Goal: Task Accomplishment & Management: Manage account settings

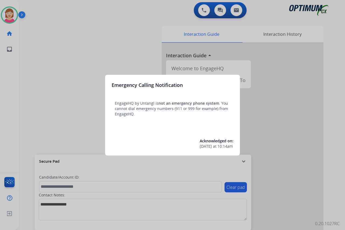
click at [66, 109] on div at bounding box center [172, 115] width 345 height 230
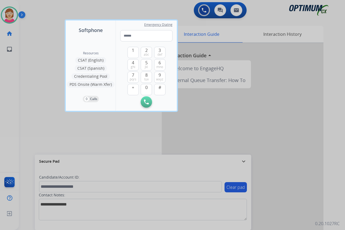
click at [35, 108] on div at bounding box center [172, 115] width 345 height 230
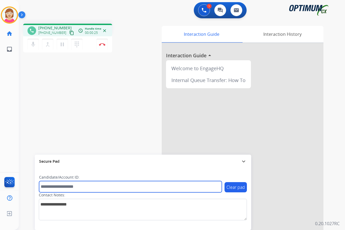
click at [51, 187] on input "text" at bounding box center [130, 186] width 183 height 11
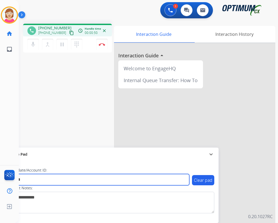
type input "*******"
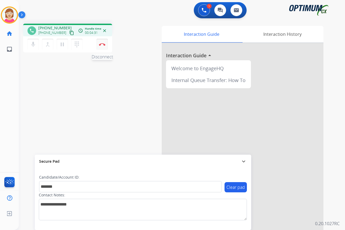
click at [102, 43] on img at bounding box center [102, 44] width 6 height 3
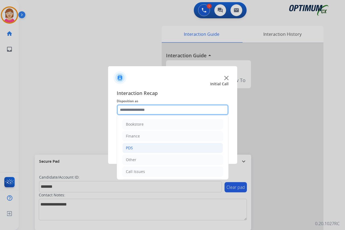
drag, startPoint x: 122, startPoint y: 111, endPoint x: 163, endPoint y: 148, distance: 55.5
click at [134, 115] on div "Bookstore Finance PDS Other Call Issues Initial Application Transfer Renewal" at bounding box center [173, 109] width 112 height 11
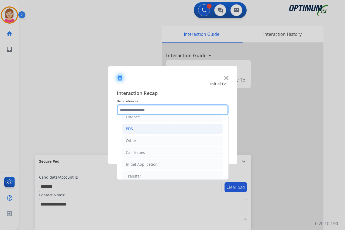
scroll to position [37, 0]
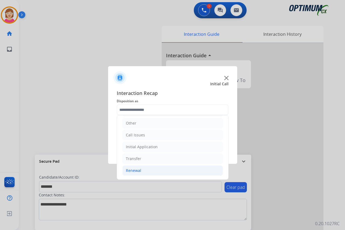
click at [139, 170] on div "Renewal" at bounding box center [133, 170] width 15 height 5
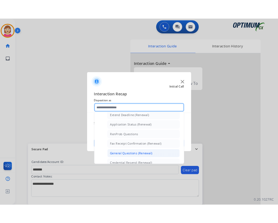
scroll to position [117, 0]
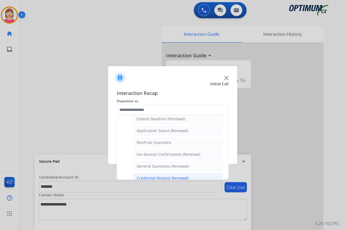
click at [154, 177] on div "Credential Resend (Renewal)" at bounding box center [163, 178] width 52 height 5
type input "**********"
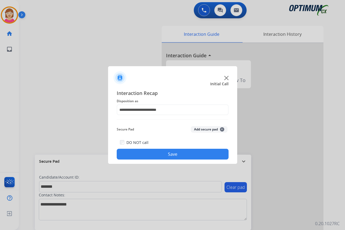
click at [221, 128] on span "+" at bounding box center [222, 129] width 4 height 4
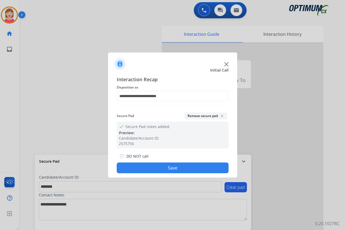
click at [147, 166] on button "Save" at bounding box center [173, 168] width 112 height 11
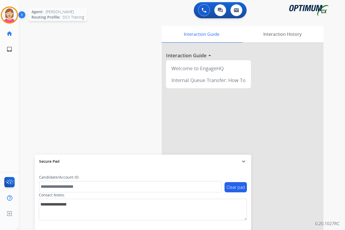
click at [8, 13] on img at bounding box center [9, 15] width 15 height 15
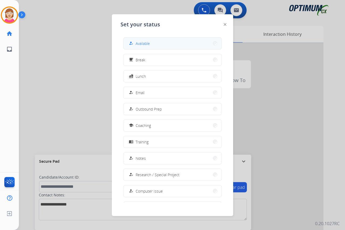
click at [142, 42] on span "Available" at bounding box center [142, 44] width 14 height 6
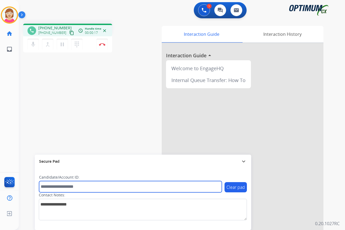
click at [48, 190] on input "text" at bounding box center [130, 186] width 183 height 11
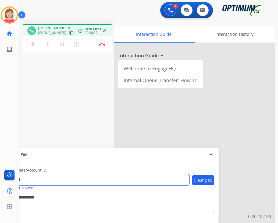
type input "*******"
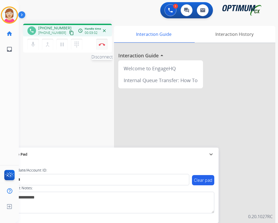
click at [102, 44] on img at bounding box center [102, 44] width 6 height 3
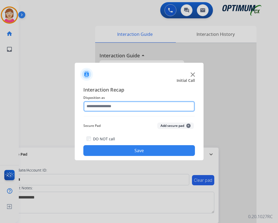
drag, startPoint x: 101, startPoint y: 145, endPoint x: 91, endPoint y: 106, distance: 40.1
click at [91, 106] on input "text" at bounding box center [139, 106] width 112 height 11
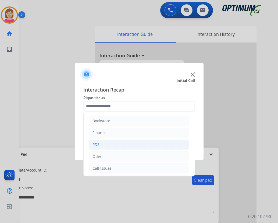
click at [105, 143] on li "PDS" at bounding box center [139, 144] width 100 height 10
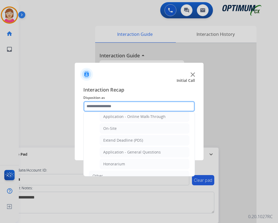
scroll to position [135, 0]
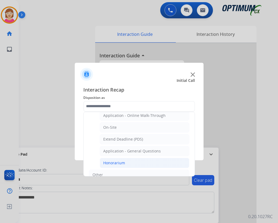
click at [116, 163] on div "Honorarium" at bounding box center [114, 162] width 22 height 5
type input "**********"
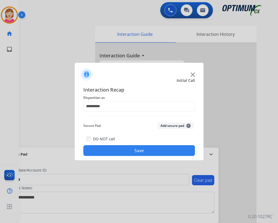
click at [188, 125] on span "+" at bounding box center [189, 126] width 4 height 4
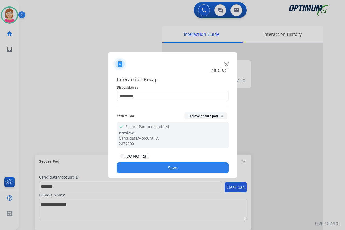
click at [141, 166] on button "Save" at bounding box center [173, 168] width 112 height 11
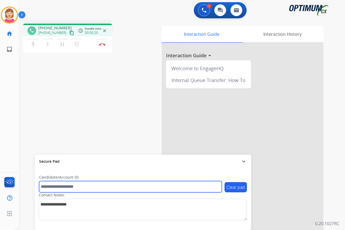
click at [52, 190] on input "text" at bounding box center [130, 186] width 183 height 11
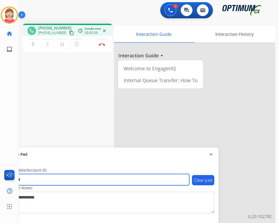
type input "*******"
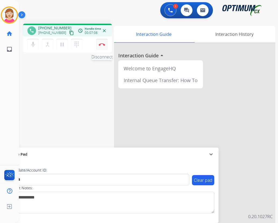
click at [101, 43] on img at bounding box center [102, 44] width 6 height 3
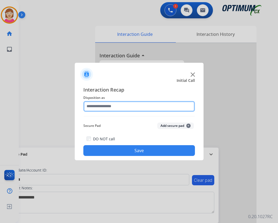
click at [99, 108] on input "text" at bounding box center [139, 106] width 112 height 11
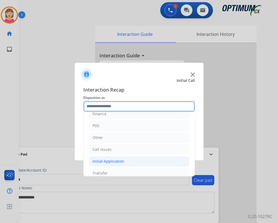
scroll to position [27, 0]
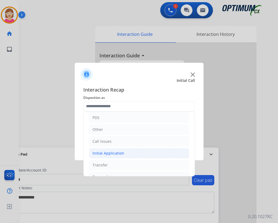
click at [113, 153] on div "Initial Application" at bounding box center [109, 153] width 32 height 5
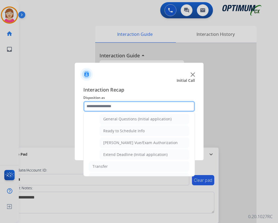
scroll to position [323, 0]
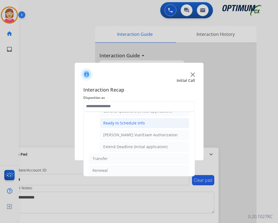
click at [123, 121] on div "Ready to Schedule Info" at bounding box center [123, 122] width 41 height 5
type input "**********"
click at [123, 121] on div "Secure Pad Add secure pad +" at bounding box center [139, 125] width 112 height 11
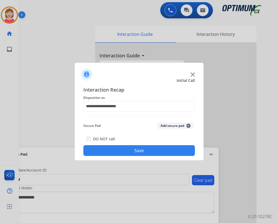
click at [188, 125] on span "+" at bounding box center [189, 126] width 4 height 4
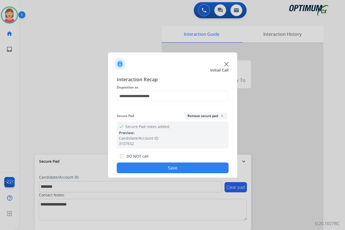
click at [138, 168] on button "Save" at bounding box center [173, 168] width 112 height 11
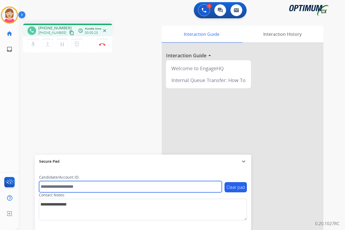
click at [50, 187] on input "text" at bounding box center [130, 186] width 183 height 11
drag, startPoint x: 48, startPoint y: 187, endPoint x: 47, endPoint y: 190, distance: 3.0
click at [48, 187] on input "text" at bounding box center [130, 186] width 183 height 11
type input "*******"
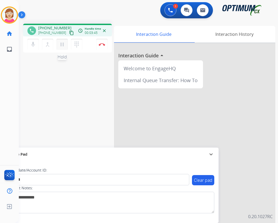
click at [62, 43] on mat-icon "pause" at bounding box center [62, 44] width 6 height 6
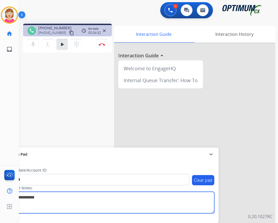
click at [99, 206] on textarea at bounding box center [111, 203] width 208 height 22
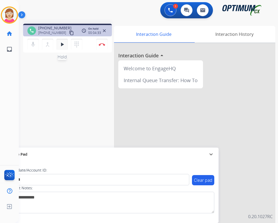
drag, startPoint x: 63, startPoint y: 43, endPoint x: 57, endPoint y: 41, distance: 5.7
click at [57, 41] on button "play_arrow Hold" at bounding box center [62, 44] width 11 height 11
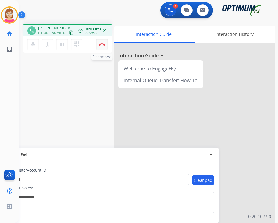
click at [102, 43] on img at bounding box center [102, 44] width 6 height 3
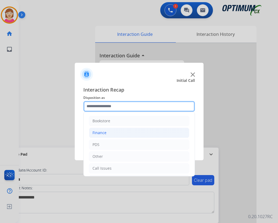
drag, startPoint x: 93, startPoint y: 107, endPoint x: 102, endPoint y: 129, distance: 23.8
click at [93, 108] on input "text" at bounding box center [139, 106] width 112 height 11
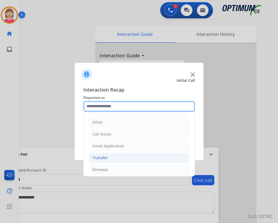
scroll to position [37, 0]
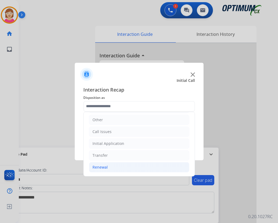
drag, startPoint x: 97, startPoint y: 167, endPoint x: 103, endPoint y: 166, distance: 5.6
click at [99, 167] on div "Renewal" at bounding box center [100, 167] width 15 height 5
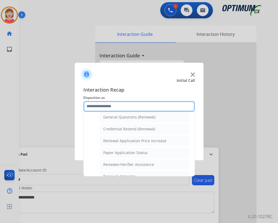
scroll to position [154, 0]
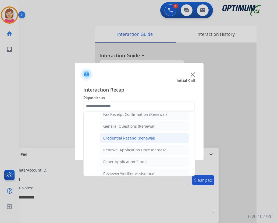
click at [120, 137] on div "Credential Resend (Renewal)" at bounding box center [129, 137] width 52 height 5
type input "**********"
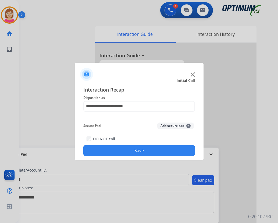
click at [189, 124] on span "+" at bounding box center [189, 126] width 4 height 4
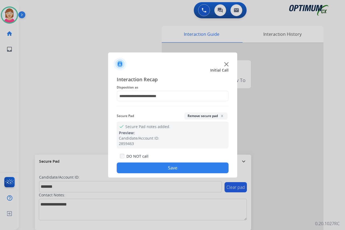
click at [145, 168] on button "Save" at bounding box center [173, 168] width 112 height 11
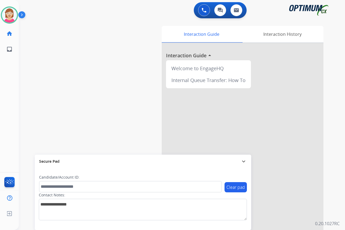
click at [6, 99] on div "[PERSON_NAME] Available Edit Avatar Agent: [PERSON_NAME] Profile: OCX Training …" at bounding box center [9, 115] width 19 height 230
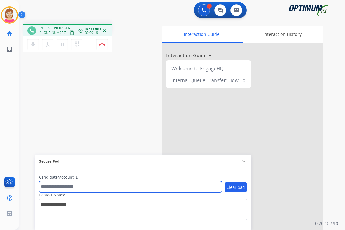
click at [50, 186] on input "text" at bounding box center [130, 186] width 183 height 11
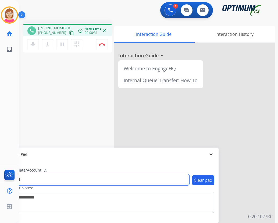
type input "*******"
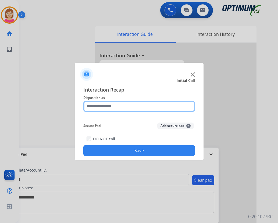
click at [92, 107] on input "text" at bounding box center [139, 106] width 112 height 11
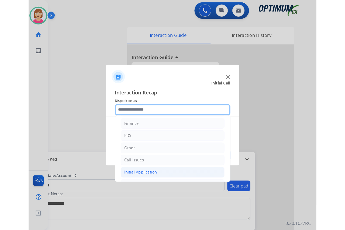
scroll to position [37, 0]
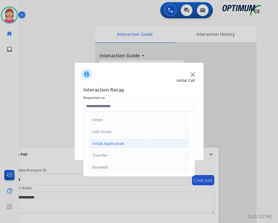
click at [111, 145] on div "Initial Application" at bounding box center [109, 143] width 32 height 5
click at [124, 156] on div "Credential Resend (Initial application)" at bounding box center [137, 155] width 68 height 5
type input "**********"
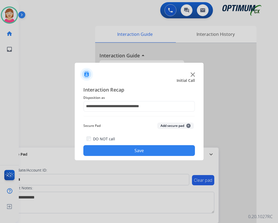
click at [188, 126] on span "+" at bounding box center [189, 126] width 4 height 4
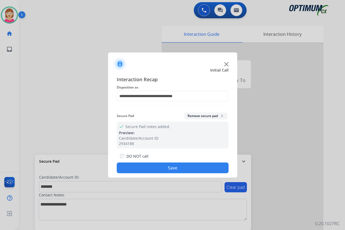
click at [143, 168] on button "Save" at bounding box center [173, 168] width 112 height 11
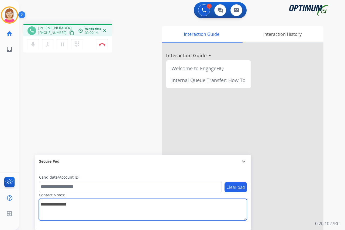
click at [46, 204] on textarea at bounding box center [143, 210] width 208 height 22
type textarea "*****"
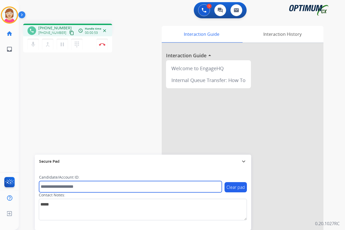
click at [47, 187] on input "text" at bounding box center [130, 186] width 183 height 11
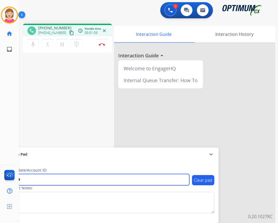
type input "*******"
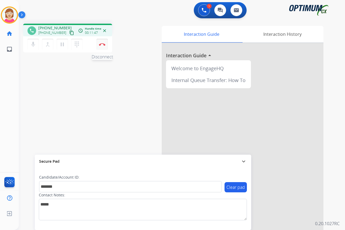
click at [102, 44] on img at bounding box center [102, 44] width 6 height 3
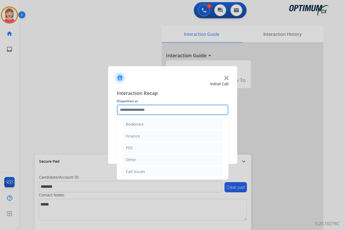
click at [133, 108] on input "text" at bounding box center [173, 109] width 112 height 11
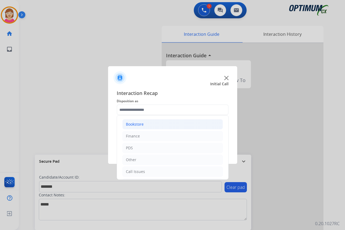
click at [133, 122] on div "Bookstore" at bounding box center [135, 124] width 18 height 5
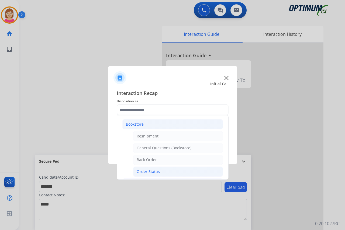
click at [152, 172] on div "Order Status" at bounding box center [148, 171] width 23 height 5
type input "**********"
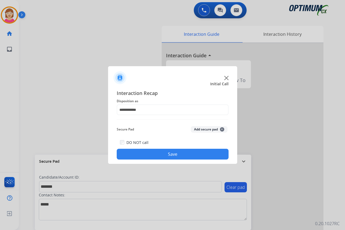
click at [221, 128] on span "+" at bounding box center [222, 129] width 4 height 4
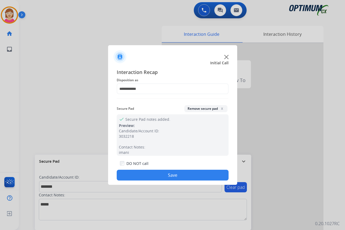
click at [137, 172] on button "Save" at bounding box center [173, 175] width 112 height 11
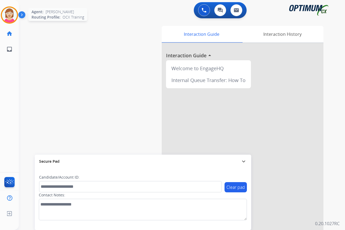
click at [6, 12] on img at bounding box center [9, 15] width 15 height 15
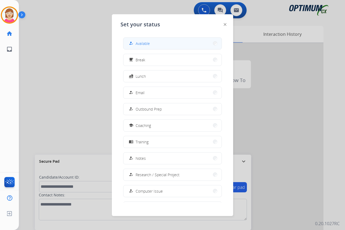
click at [142, 46] on span "Available" at bounding box center [142, 44] width 14 height 6
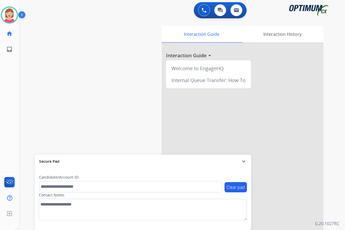
click at [4, 102] on div "[PERSON_NAME] Available Edit Avatar Agent: [PERSON_NAME] Profile: OCX Training …" at bounding box center [9, 115] width 19 height 230
click at [10, 85] on div "[PERSON_NAME] Available Edit Avatar Agent: [PERSON_NAME] Profile: OCX Training …" at bounding box center [9, 115] width 19 height 230
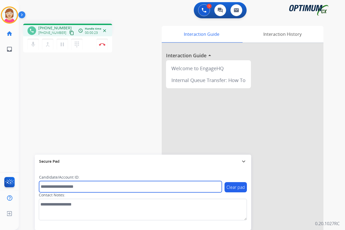
click at [57, 188] on input "text" at bounding box center [130, 186] width 183 height 11
type input "*******"
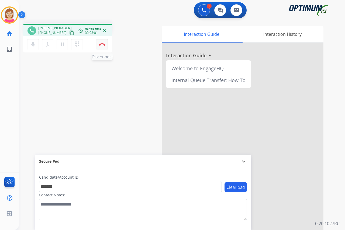
click at [101, 44] on img at bounding box center [102, 44] width 6 height 3
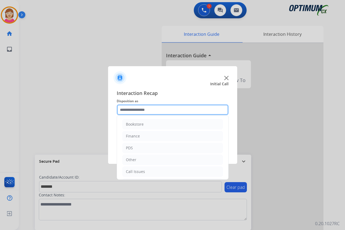
click at [128, 109] on input "text" at bounding box center [173, 109] width 112 height 11
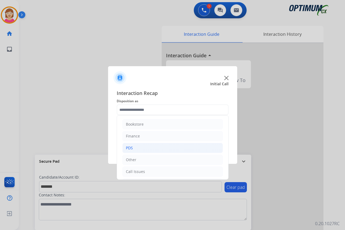
click at [134, 148] on li "PDS" at bounding box center [172, 148] width 100 height 10
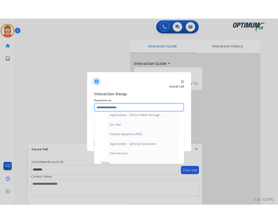
scroll to position [135, 0]
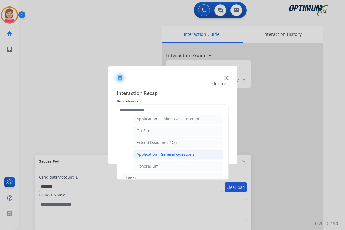
click at [152, 155] on div "Application - General Questions" at bounding box center [166, 154] width 58 height 5
type input "**********"
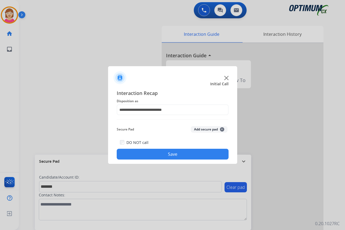
click at [222, 129] on span "+" at bounding box center [222, 129] width 4 height 4
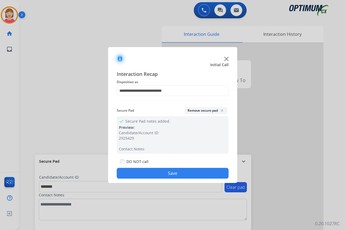
click at [131, 172] on button "Save" at bounding box center [173, 173] width 112 height 11
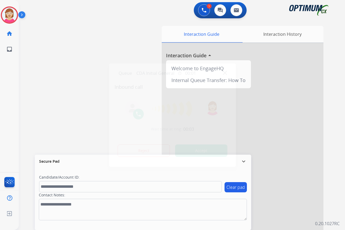
click at [12, 102] on div at bounding box center [172, 115] width 345 height 230
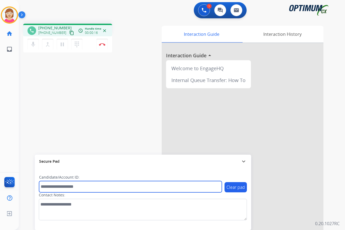
click at [48, 187] on input "text" at bounding box center [130, 186] width 183 height 11
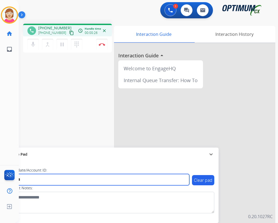
type input "*******"
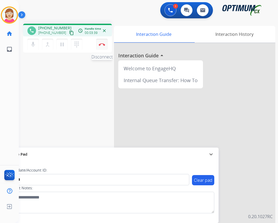
click at [101, 43] on img at bounding box center [102, 44] width 6 height 3
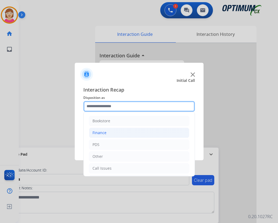
drag, startPoint x: 92, startPoint y: 107, endPoint x: 117, endPoint y: 133, distance: 35.6
click at [95, 109] on input "text" at bounding box center [139, 106] width 112 height 11
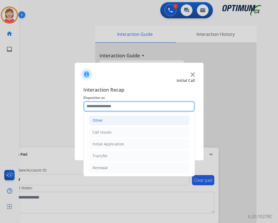
scroll to position [37, 0]
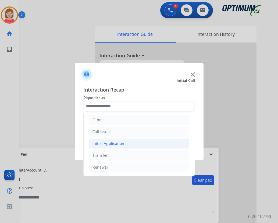
click at [118, 144] on div "Initial Application" at bounding box center [109, 143] width 32 height 5
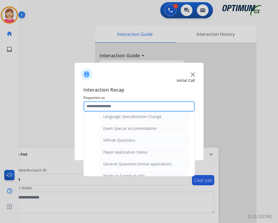
scroll to position [279, 0]
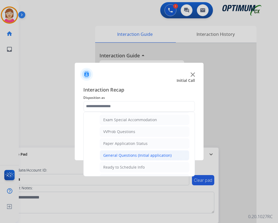
click at [130, 156] on div "General Questions (Initial application)" at bounding box center [137, 155] width 68 height 5
type input "**********"
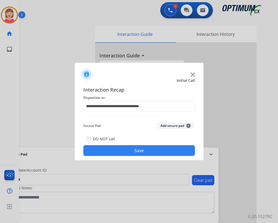
click at [190, 125] on button "Add secure pad +" at bounding box center [176, 126] width 37 height 6
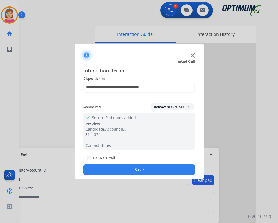
click at [117, 171] on button "Save" at bounding box center [139, 169] width 112 height 11
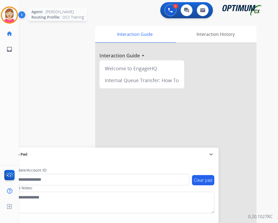
click at [13, 18] on img at bounding box center [9, 15] width 15 height 15
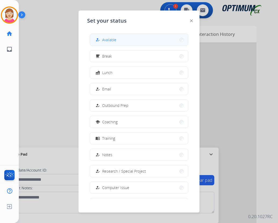
click at [110, 39] on span "Available" at bounding box center [109, 40] width 14 height 6
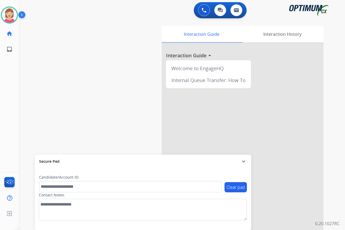
click at [10, 77] on div "[PERSON_NAME] Available Edit Avatar Agent: [PERSON_NAME] Profile: OCX Training …" at bounding box center [9, 115] width 19 height 230
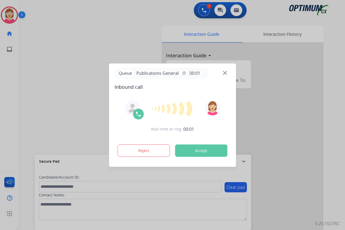
click at [10, 83] on div at bounding box center [172, 115] width 345 height 230
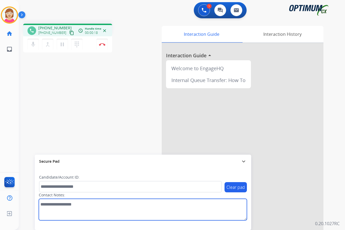
drag, startPoint x: 46, startPoint y: 208, endPoint x: 45, endPoint y: 204, distance: 4.1
click at [45, 205] on textarea at bounding box center [143, 210] width 208 height 22
type textarea "******"
click at [66, 206] on textarea at bounding box center [143, 210] width 208 height 22
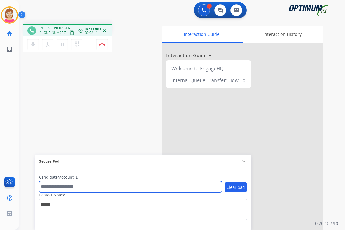
click at [47, 187] on input "text" at bounding box center [130, 186] width 183 height 11
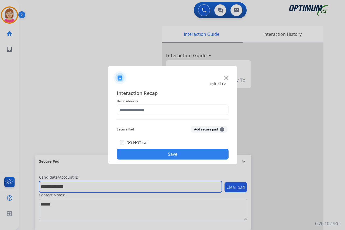
type input "**********"
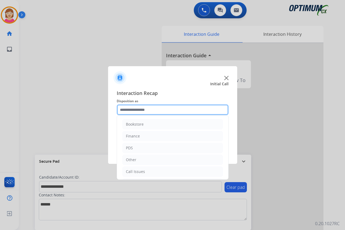
click at [128, 110] on input "text" at bounding box center [173, 109] width 112 height 11
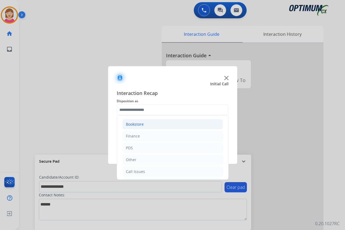
click at [137, 125] on div "Bookstore" at bounding box center [135, 124] width 18 height 5
click at [163, 147] on div "General Questions (Bookstore)" at bounding box center [164, 147] width 55 height 5
type input "**********"
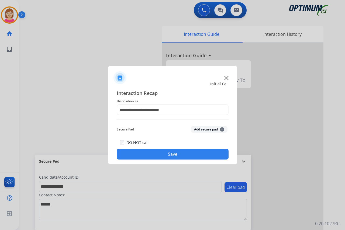
click at [223, 129] on span "+" at bounding box center [222, 129] width 4 height 4
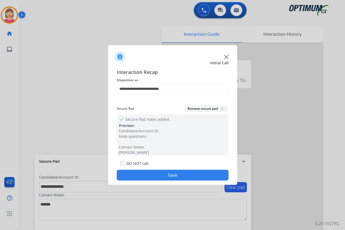
click at [147, 174] on button "Save" at bounding box center [173, 175] width 112 height 11
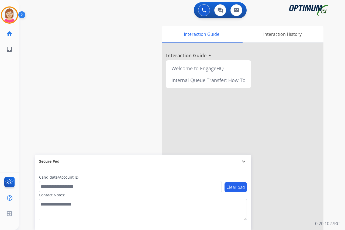
click at [7, 64] on div "[PERSON_NAME] AfterCallWork Edit Avatar Agent: [PERSON_NAME] Profile: OCX Train…" at bounding box center [9, 115] width 19 height 230
click at [11, 13] on img at bounding box center [9, 15] width 15 height 15
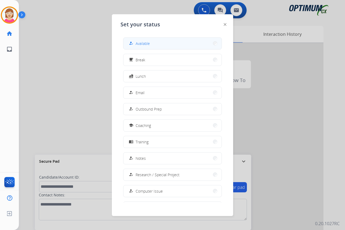
click at [152, 43] on button "how_to_reg Available" at bounding box center [172, 44] width 98 height 12
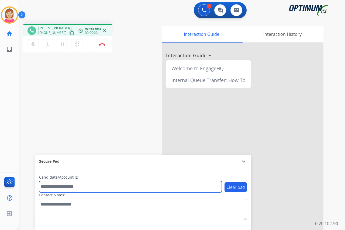
click at [51, 187] on input "text" at bounding box center [130, 186] width 183 height 11
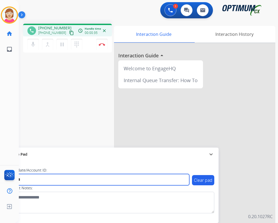
type input "*******"
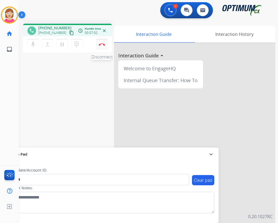
click at [103, 43] on button "Disconnect" at bounding box center [101, 44] width 11 height 11
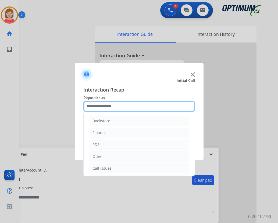
click at [99, 107] on input "text" at bounding box center [139, 106] width 112 height 11
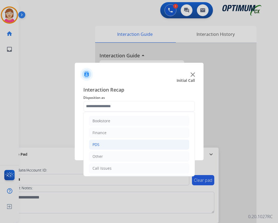
drag, startPoint x: 99, startPoint y: 107, endPoint x: 106, endPoint y: 144, distance: 37.2
click at [104, 145] on li "PDS" at bounding box center [139, 144] width 100 height 10
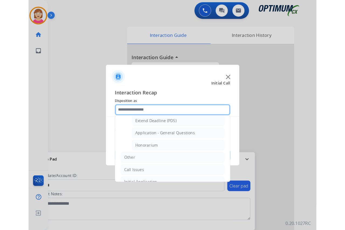
scroll to position [162, 0]
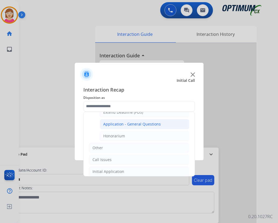
click at [137, 124] on div "Application - General Questions" at bounding box center [132, 123] width 58 height 5
type input "**********"
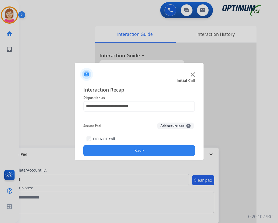
click at [190, 125] on span "+" at bounding box center [189, 126] width 4 height 4
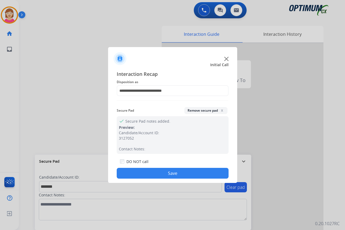
click at [148, 174] on button "Save" at bounding box center [173, 173] width 112 height 11
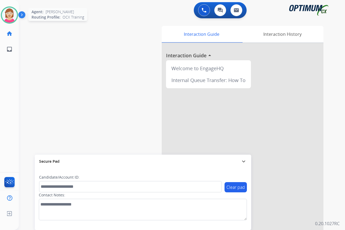
click at [9, 14] on img at bounding box center [9, 15] width 15 height 15
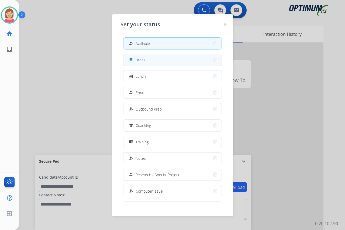
click at [144, 60] on span "Break" at bounding box center [140, 60] width 10 height 6
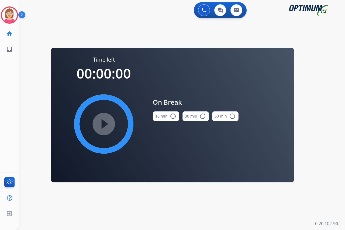
click at [173, 115] on mat-icon "radio_button_unchecked" at bounding box center [173, 116] width 6 height 6
click at [104, 123] on mat-icon "play_circle_filled" at bounding box center [103, 124] width 6 height 6
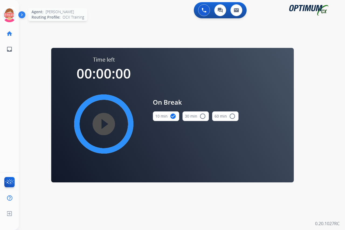
click at [8, 11] on icon at bounding box center [10, 15] width 18 height 18
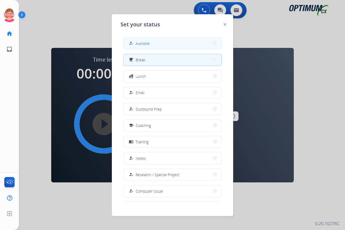
click at [150, 43] on span "Available" at bounding box center [142, 44] width 14 height 6
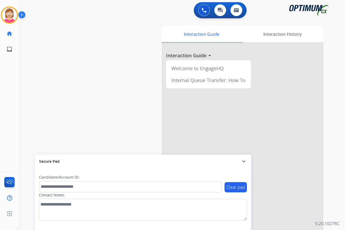
click at [14, 83] on div "[PERSON_NAME] Available Edit Avatar Agent: [PERSON_NAME] Profile: OCX Training …" at bounding box center [9, 115] width 19 height 230
click at [16, 74] on div "[PERSON_NAME] Available Edit Avatar Agent: [PERSON_NAME] Profile: OCX Training …" at bounding box center [9, 115] width 19 height 230
drag, startPoint x: 16, startPoint y: 74, endPoint x: 111, endPoint y: 64, distance: 95.3
click at [111, 64] on div "swap_horiz Break voice bridge close_fullscreen Connect 3-Way Call merge_type Se…" at bounding box center [175, 131] width 313 height 225
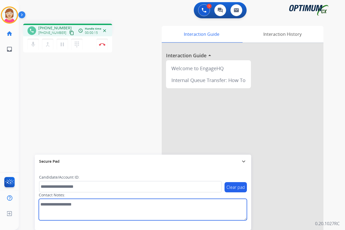
click at [46, 208] on textarea at bounding box center [143, 210] width 208 height 22
type textarea "******"
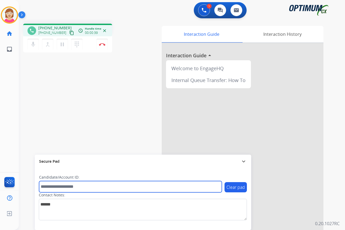
click at [47, 185] on input "text" at bounding box center [130, 186] width 183 height 11
type input "**********"
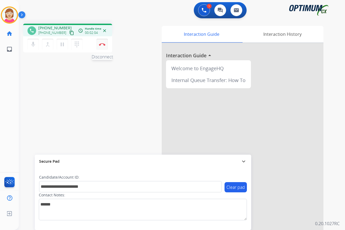
click at [103, 43] on img at bounding box center [102, 44] width 6 height 3
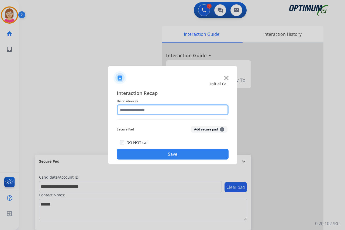
click at [129, 110] on input "text" at bounding box center [173, 109] width 112 height 11
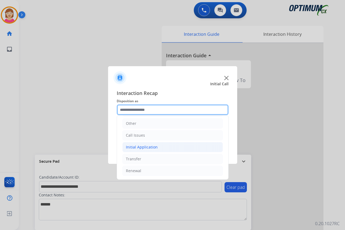
scroll to position [37, 0]
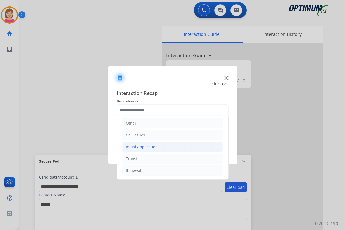
click at [139, 148] on div "Initial Application" at bounding box center [142, 146] width 32 height 5
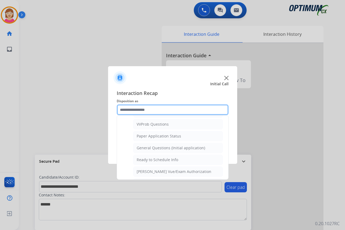
scroll to position [326, 0]
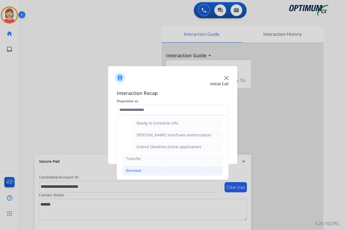
click at [132, 170] on div "Renewal" at bounding box center [133, 170] width 15 height 5
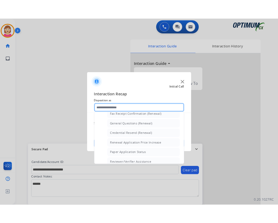
scroll to position [154, 0]
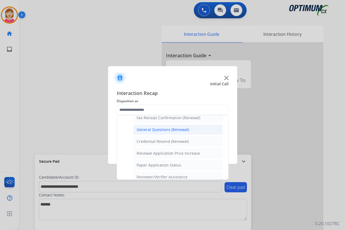
click at [158, 130] on div "General Questions (Renewal)" at bounding box center [163, 129] width 52 height 5
type input "**********"
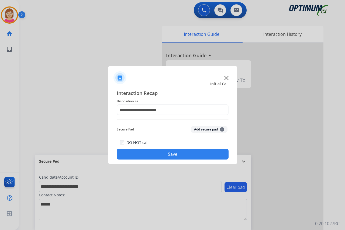
click at [221, 129] on span "+" at bounding box center [222, 129] width 4 height 4
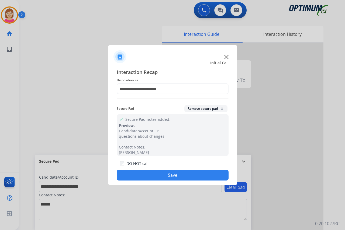
click at [142, 174] on button "Save" at bounding box center [173, 175] width 112 height 11
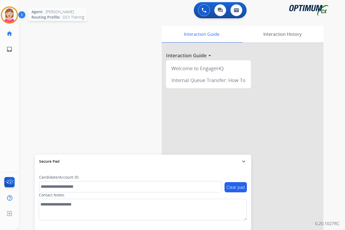
click at [11, 18] on img at bounding box center [9, 15] width 15 height 15
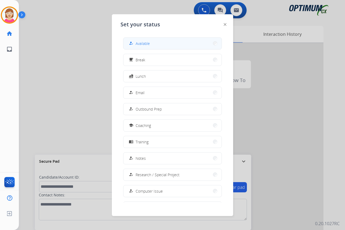
drag, startPoint x: 11, startPoint y: 18, endPoint x: 142, endPoint y: 43, distance: 133.7
click at [142, 43] on span "Available" at bounding box center [142, 44] width 14 height 6
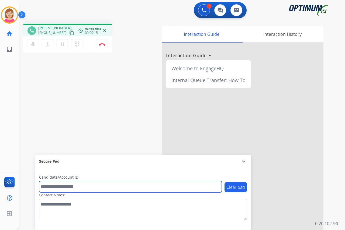
click at [52, 188] on input "text" at bounding box center [130, 186] width 183 height 11
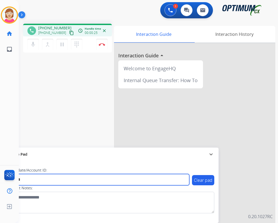
type input "*******"
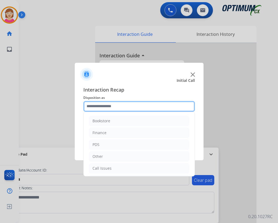
click at [93, 106] on input "text" at bounding box center [139, 106] width 112 height 11
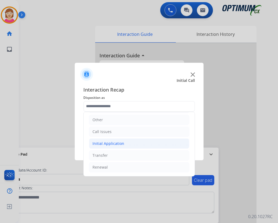
click at [106, 144] on div "Initial Application" at bounding box center [109, 143] width 32 height 5
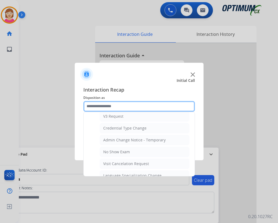
scroll to position [225, 0]
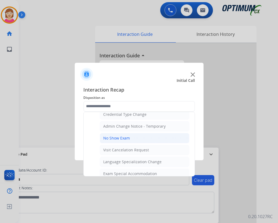
click at [118, 138] on div "No Show Exam" at bounding box center [116, 137] width 27 height 5
type input "**********"
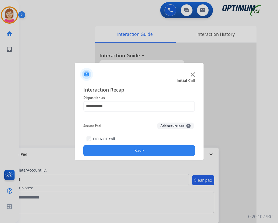
click at [188, 125] on span "+" at bounding box center [189, 126] width 4 height 4
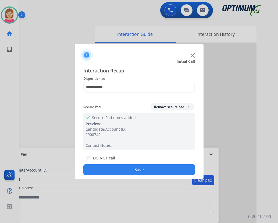
click at [109, 173] on button "Save" at bounding box center [139, 169] width 112 height 11
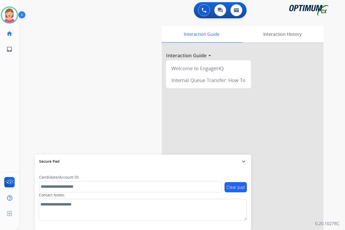
click at [13, 74] on div "[PERSON_NAME] Available Edit Avatar Agent: [PERSON_NAME] Profile: OCX Training …" at bounding box center [9, 115] width 19 height 230
drag, startPoint x: 6, startPoint y: 120, endPoint x: 4, endPoint y: 118, distance: 2.9
click at [6, 119] on div "[PERSON_NAME] Available Edit Avatar Agent: [PERSON_NAME] Profile: OCX Training …" at bounding box center [9, 115] width 19 height 230
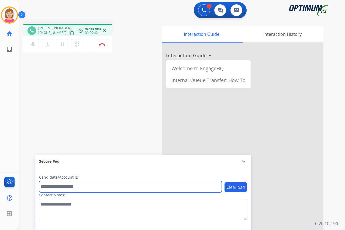
click at [47, 185] on input "text" at bounding box center [130, 186] width 183 height 11
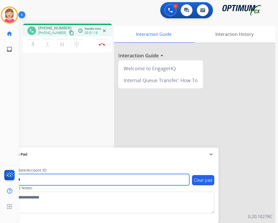
type input "*******"
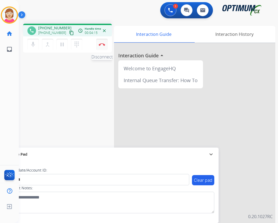
click at [101, 45] on img at bounding box center [102, 44] width 6 height 3
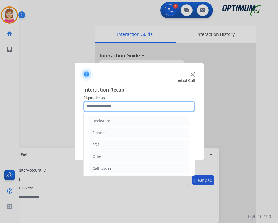
click at [93, 107] on input "text" at bounding box center [139, 106] width 112 height 11
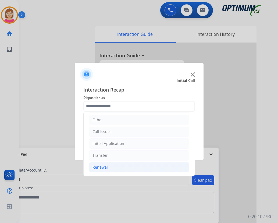
click at [104, 169] on div "Renewal" at bounding box center [100, 167] width 15 height 5
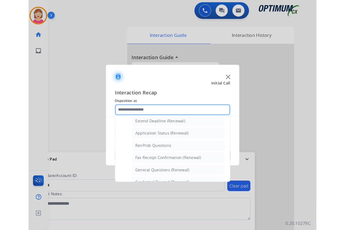
scroll to position [117, 0]
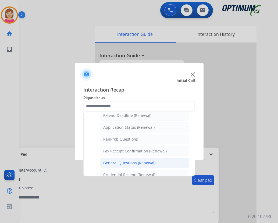
click at [125, 163] on div "General Questions (Renewal)" at bounding box center [129, 162] width 52 height 5
type input "**********"
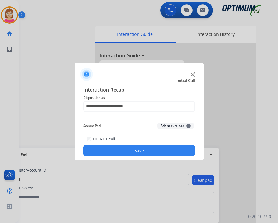
click at [189, 127] on span "+" at bounding box center [189, 126] width 4 height 4
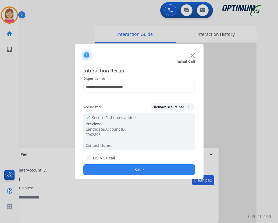
click at [108, 169] on button "Save" at bounding box center [139, 169] width 112 height 11
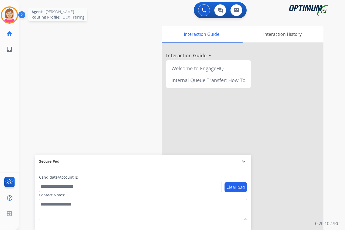
click at [11, 12] on img at bounding box center [9, 15] width 15 height 15
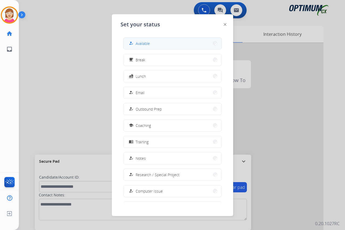
click at [148, 42] on span "Available" at bounding box center [142, 44] width 14 height 6
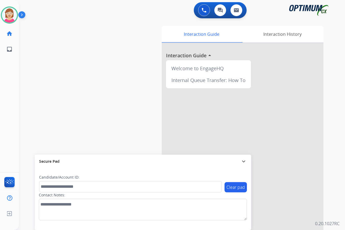
drag, startPoint x: 148, startPoint y: 42, endPoint x: 80, endPoint y: 99, distance: 88.3
click at [82, 99] on div "swap_horiz Break voice bridge close_fullscreen Connect 3-Way Call merge_type Se…" at bounding box center [175, 131] width 313 height 225
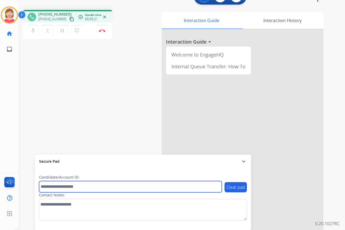
drag, startPoint x: 47, startPoint y: 187, endPoint x: 44, endPoint y: 187, distance: 3.3
click at [47, 187] on input "text" at bounding box center [130, 186] width 183 height 11
type input "*******"
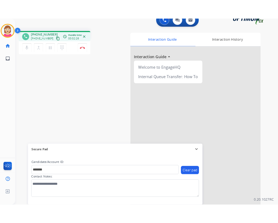
scroll to position [0, 0]
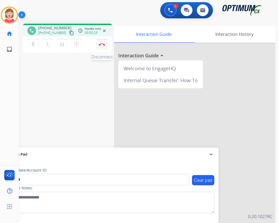
click at [101, 44] on img at bounding box center [102, 44] width 6 height 3
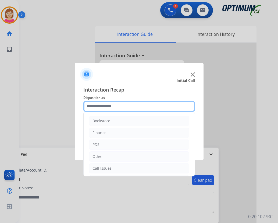
click at [93, 105] on input "text" at bounding box center [139, 106] width 112 height 11
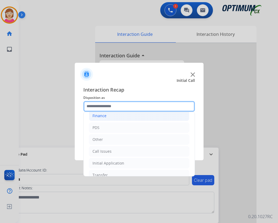
scroll to position [37, 0]
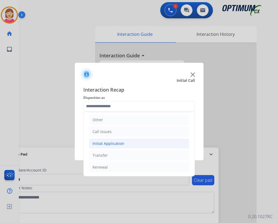
click at [104, 143] on div "Initial Application" at bounding box center [109, 143] width 32 height 5
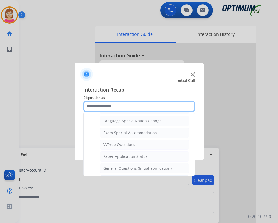
scroll to position [306, 0]
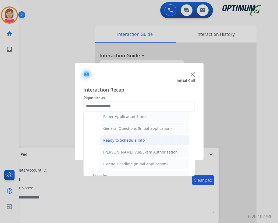
click at [124, 141] on div "Ready to Schedule Info" at bounding box center [123, 140] width 41 height 5
type input "**********"
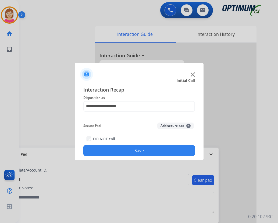
click at [189, 125] on span "+" at bounding box center [189, 126] width 4 height 4
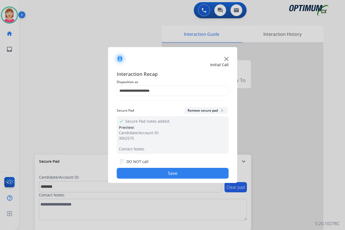
click at [138, 173] on button "Save" at bounding box center [173, 173] width 112 height 11
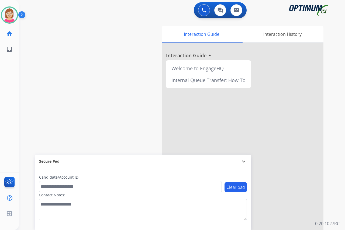
click at [10, 100] on div "[PERSON_NAME] Available Edit Avatar Agent: [PERSON_NAME] Profile: OCX Training …" at bounding box center [9, 115] width 19 height 230
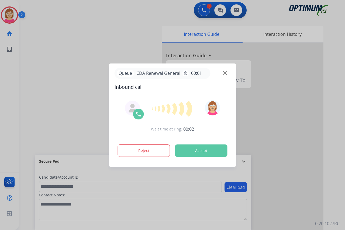
drag, startPoint x: 13, startPoint y: 103, endPoint x: 10, endPoint y: 93, distance: 10.3
click at [13, 101] on div at bounding box center [172, 115] width 345 height 230
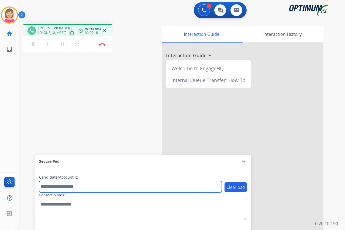
click at [46, 187] on input "text" at bounding box center [130, 186] width 183 height 11
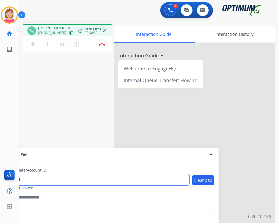
type input "*******"
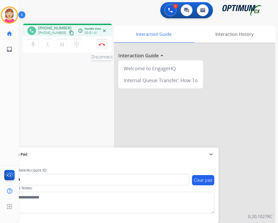
click at [102, 43] on img at bounding box center [102, 44] width 6 height 3
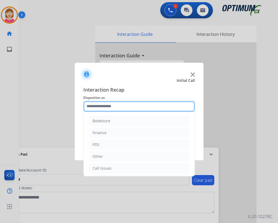
drag, startPoint x: 98, startPoint y: 106, endPoint x: 129, endPoint y: 135, distance: 41.7
click at [99, 106] on input "text" at bounding box center [139, 106] width 112 height 11
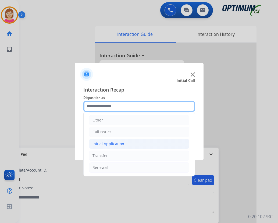
scroll to position [37, 0]
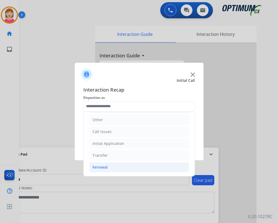
click at [106, 168] on div "Renewal" at bounding box center [100, 167] width 15 height 5
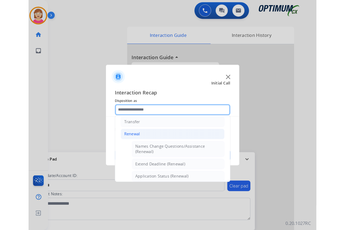
scroll to position [171, 0]
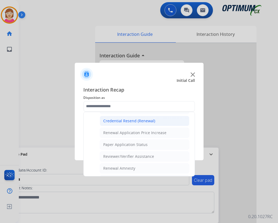
click at [128, 122] on div "Credential Resend (Renewal)" at bounding box center [129, 120] width 52 height 5
type input "**********"
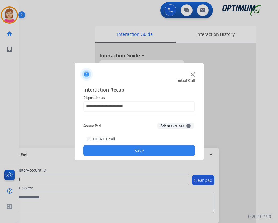
click at [187, 126] on span "+" at bounding box center [189, 126] width 4 height 4
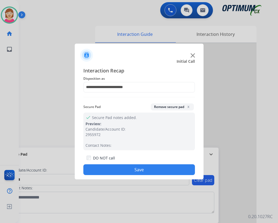
click at [126, 167] on button "Save" at bounding box center [139, 169] width 112 height 11
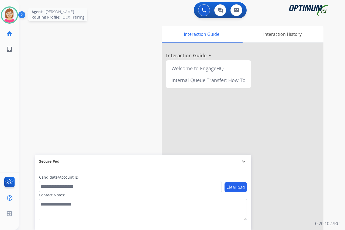
click at [12, 11] on img at bounding box center [9, 15] width 15 height 15
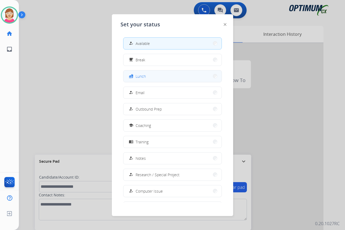
click at [158, 77] on button "fastfood Lunch" at bounding box center [172, 77] width 98 height 12
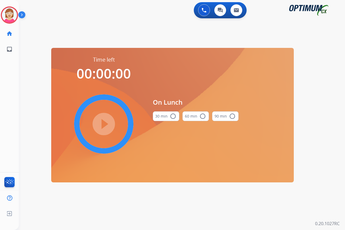
click at [172, 116] on mat-icon "radio_button_unchecked" at bounding box center [173, 116] width 6 height 6
click at [102, 123] on mat-icon "play_circle_filled" at bounding box center [103, 124] width 6 height 6
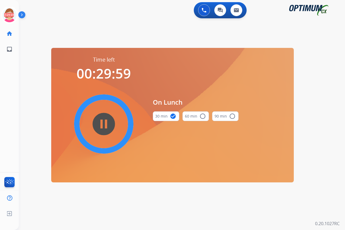
drag, startPoint x: 102, startPoint y: 123, endPoint x: 103, endPoint y: 126, distance: 3.4
click at [103, 126] on mat-icon "pause_circle_filled" at bounding box center [103, 124] width 6 height 6
click at [105, 121] on mat-icon "play_circle_filled" at bounding box center [103, 124] width 6 height 6
drag, startPoint x: 11, startPoint y: 12, endPoint x: 113, endPoint y: 26, distance: 103.0
click at [118, 26] on div "swap_horiz Break voice bridge close_fullscreen Connect 3-Way Call merge_type Se…" at bounding box center [175, 32] width 313 height 26
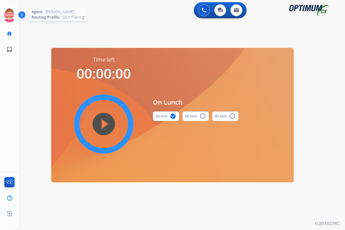
click at [9, 10] on icon at bounding box center [10, 15] width 18 height 18
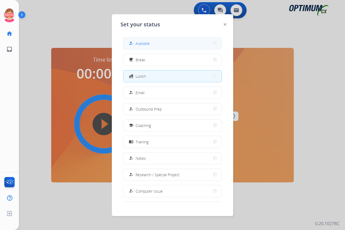
click at [144, 44] on span "Available" at bounding box center [142, 44] width 14 height 6
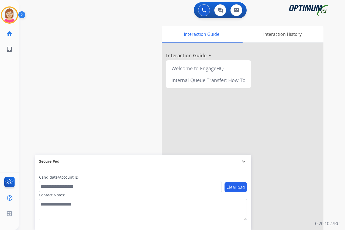
click at [13, 77] on div "[PERSON_NAME] Available Edit Avatar Agent: [PERSON_NAME] Profile: OCX Training …" at bounding box center [9, 115] width 19 height 230
click at [11, 82] on div "[PERSON_NAME] Available Edit Avatar Agent: [PERSON_NAME] Profile: OCX Training …" at bounding box center [9, 115] width 19 height 230
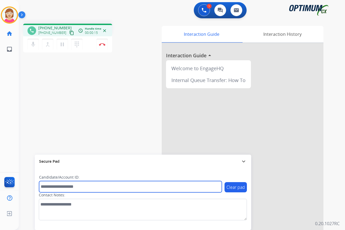
click at [50, 188] on input "text" at bounding box center [130, 186] width 183 height 11
drag, startPoint x: 47, startPoint y: 187, endPoint x: 41, endPoint y: 181, distance: 9.0
click at [46, 186] on input "text" at bounding box center [130, 186] width 183 height 11
type input "*******"
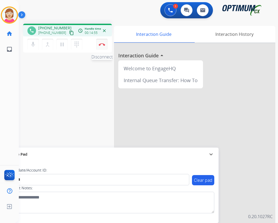
click at [103, 44] on img at bounding box center [102, 44] width 6 height 3
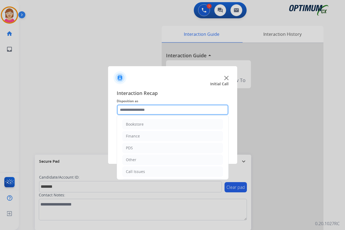
click at [132, 107] on input "text" at bounding box center [173, 109] width 112 height 11
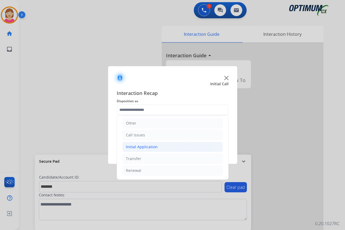
click at [146, 146] on div "Initial Application" at bounding box center [142, 146] width 32 height 5
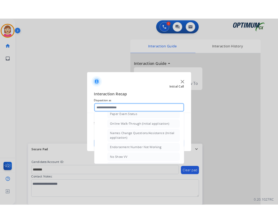
scroll to position [117, 0]
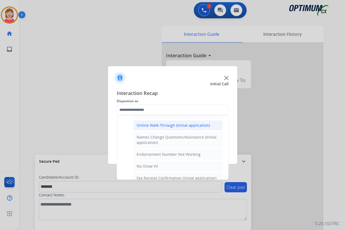
click at [156, 125] on div "Online Walk-Through (Initial application)" at bounding box center [173, 125] width 73 height 5
type input "**********"
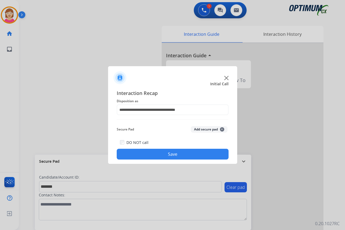
click at [222, 129] on span "+" at bounding box center [222, 129] width 4 height 4
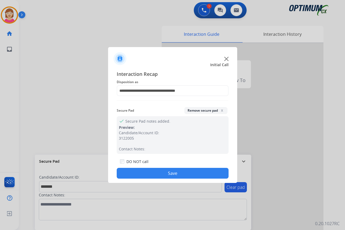
click at [147, 171] on button "Save" at bounding box center [173, 173] width 112 height 11
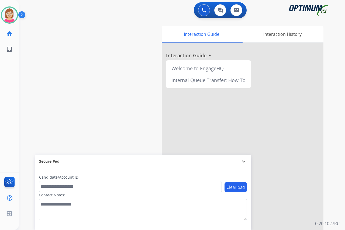
click at [6, 92] on div "[PERSON_NAME] Available Edit Avatar Agent: [PERSON_NAME] Profile: OCX Training …" at bounding box center [9, 115] width 19 height 230
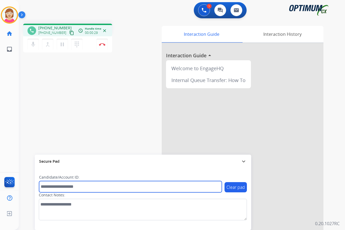
click at [49, 188] on input "text" at bounding box center [130, 186] width 183 height 11
type input "*******"
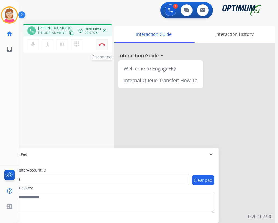
click at [102, 43] on button "Disconnect" at bounding box center [101, 44] width 11 height 11
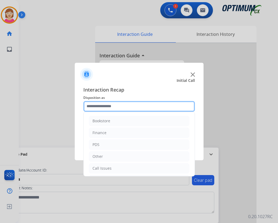
click at [95, 103] on input "text" at bounding box center [139, 106] width 112 height 11
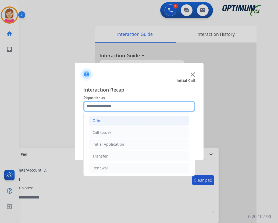
scroll to position [37, 0]
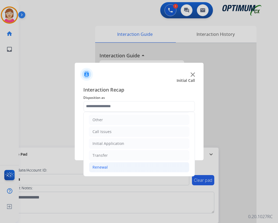
click at [103, 167] on div "Renewal" at bounding box center [100, 167] width 15 height 5
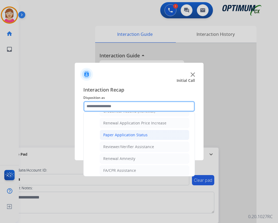
scroll to position [154, 0]
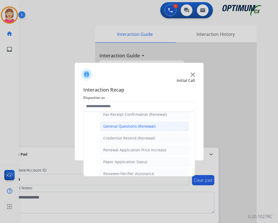
click at [132, 125] on div "General Questions (Renewal)" at bounding box center [129, 126] width 52 height 5
type input "**********"
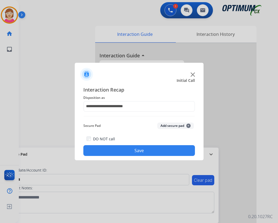
click at [189, 124] on span "+" at bounding box center [189, 126] width 4 height 4
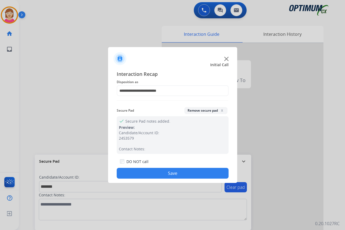
click at [153, 173] on button "Save" at bounding box center [173, 173] width 112 height 11
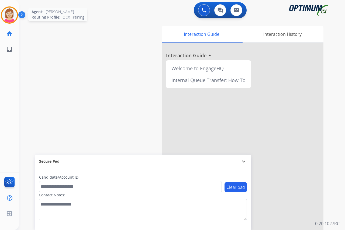
click at [8, 15] on img at bounding box center [9, 15] width 15 height 15
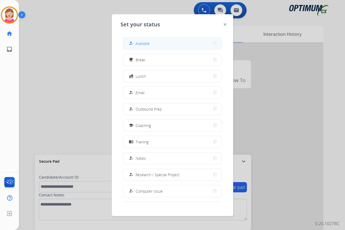
click at [136, 43] on div "how_to_reg Available" at bounding box center [139, 43] width 22 height 6
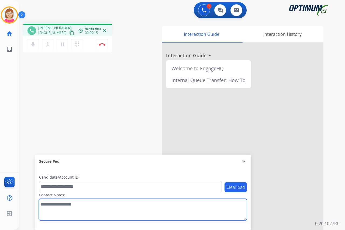
click at [47, 205] on textarea at bounding box center [143, 210] width 208 height 22
type textarea "***"
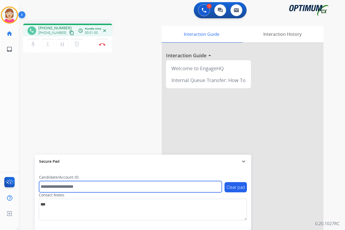
click at [48, 185] on input "text" at bounding box center [130, 186] width 183 height 11
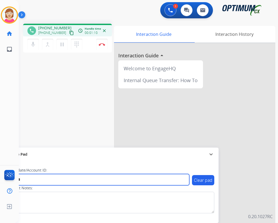
type input "*******"
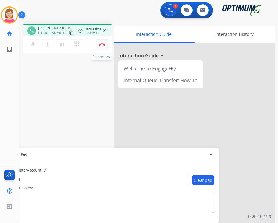
click at [101, 43] on img at bounding box center [102, 44] width 6 height 3
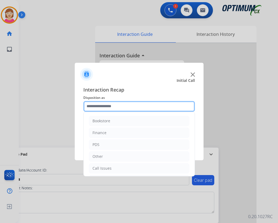
click at [91, 106] on input "text" at bounding box center [139, 106] width 112 height 11
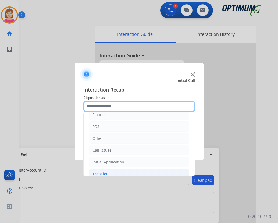
scroll to position [37, 0]
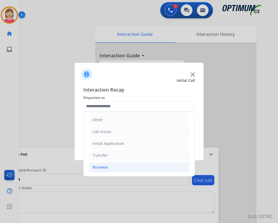
click at [98, 167] on div "Renewal" at bounding box center [100, 167] width 15 height 5
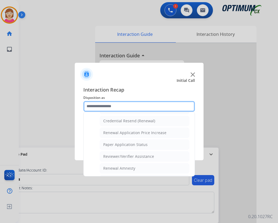
scroll to position [208, 0]
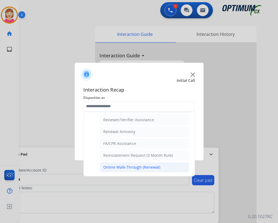
click at [113, 165] on div "Online Walk-Through (Renewal)" at bounding box center [131, 167] width 57 height 5
type input "**********"
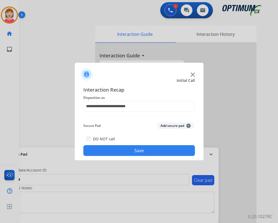
click at [188, 125] on span "+" at bounding box center [189, 126] width 4 height 4
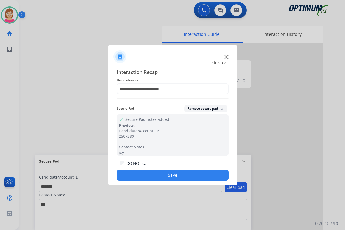
click at [145, 176] on button "Save" at bounding box center [173, 175] width 112 height 11
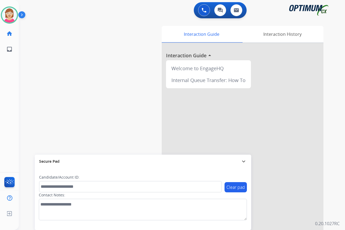
click at [15, 71] on div "[PERSON_NAME] Available Edit Avatar Agent: [PERSON_NAME] Profile: OCX Training …" at bounding box center [9, 115] width 19 height 230
click at [12, 111] on div "[PERSON_NAME] Available Edit Avatar Agent: [PERSON_NAME] Profile: OCX Training …" at bounding box center [9, 115] width 19 height 230
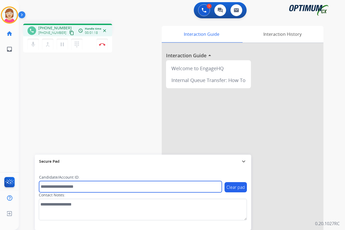
click at [44, 187] on input "text" at bounding box center [130, 186] width 183 height 11
type input "*******"
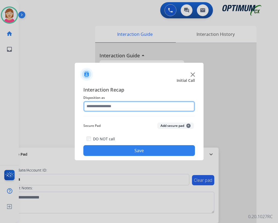
click at [96, 107] on input "text" at bounding box center [139, 106] width 112 height 11
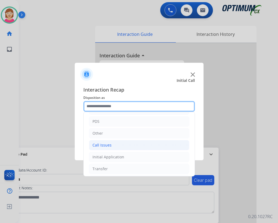
scroll to position [37, 0]
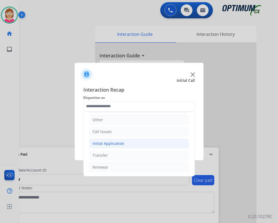
click at [108, 145] on div "Initial Application" at bounding box center [109, 143] width 32 height 5
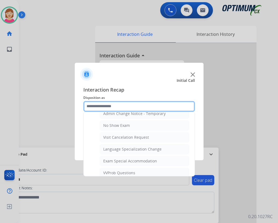
scroll to position [326, 0]
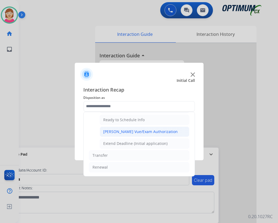
click at [132, 131] on div "[PERSON_NAME] Vue/Exam Authorization" at bounding box center [140, 131] width 75 height 5
type input "**********"
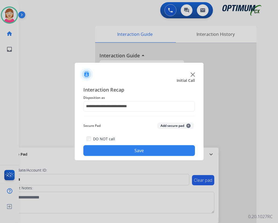
click at [190, 126] on span "+" at bounding box center [189, 126] width 4 height 4
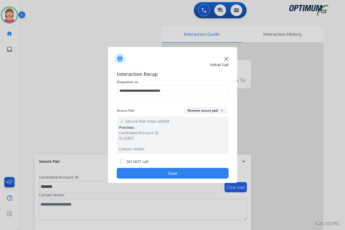
click at [145, 174] on button "Save" at bounding box center [173, 173] width 112 height 11
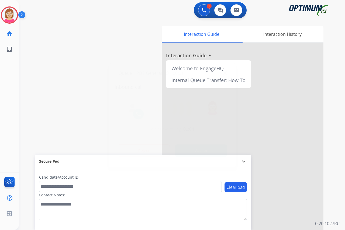
click at [16, 80] on div at bounding box center [172, 115] width 345 height 230
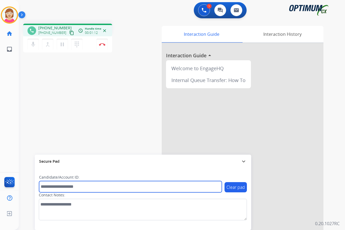
click at [48, 187] on input "text" at bounding box center [130, 186] width 183 height 11
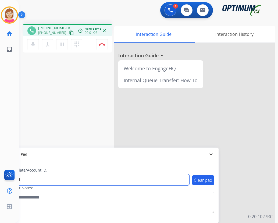
type input "*******"
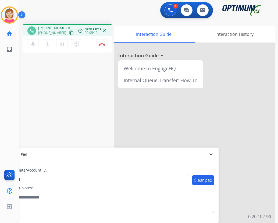
click at [102, 96] on div "phone [PHONE_NUMBER] [PHONE_NUMBER] content_copy access_time Call metrics Queue…" at bounding box center [142, 131] width 247 height 225
click at [102, 43] on button "Disconnect" at bounding box center [101, 44] width 11 height 11
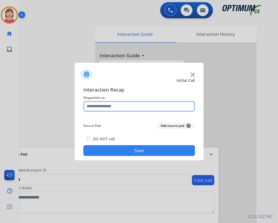
click at [97, 106] on input "text" at bounding box center [139, 106] width 112 height 11
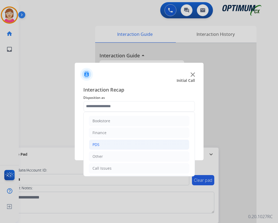
drag, startPoint x: 97, startPoint y: 106, endPoint x: 100, endPoint y: 145, distance: 38.9
click at [100, 145] on li "PDS" at bounding box center [139, 144] width 100 height 10
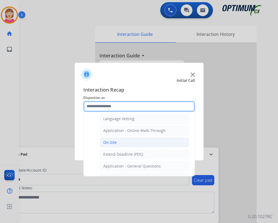
scroll to position [135, 0]
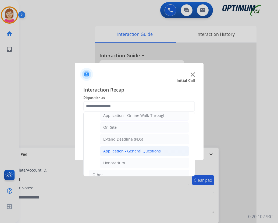
click at [118, 150] on div "Application - General Questions" at bounding box center [132, 150] width 58 height 5
type input "**********"
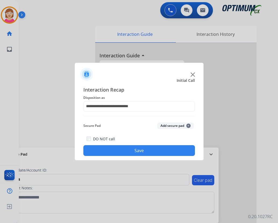
drag, startPoint x: 118, startPoint y: 150, endPoint x: 57, endPoint y: 116, distance: 69.7
click at [51, 113] on div at bounding box center [139, 111] width 278 height 223
click at [189, 124] on span "+" at bounding box center [189, 126] width 4 height 4
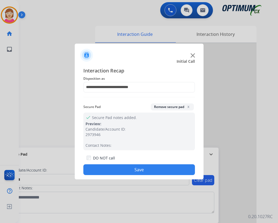
click at [109, 169] on button "Save" at bounding box center [139, 169] width 112 height 11
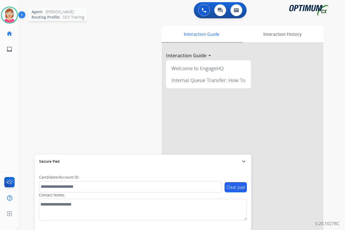
click at [7, 15] on img at bounding box center [9, 15] width 15 height 15
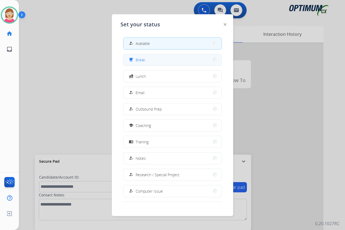
drag, startPoint x: 161, startPoint y: 60, endPoint x: 155, endPoint y: 58, distance: 5.9
click at [155, 58] on button "free_breakfast Break" at bounding box center [172, 60] width 98 height 12
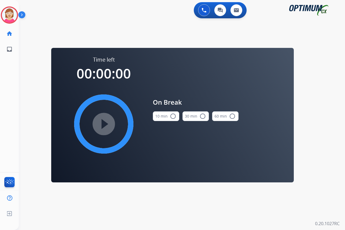
click at [173, 115] on mat-icon "radio_button_unchecked" at bounding box center [173, 116] width 6 height 6
click at [103, 124] on mat-icon "play_circle_filled" at bounding box center [103, 124] width 6 height 6
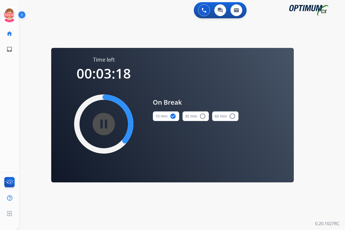
click at [11, 81] on div "[PERSON_NAME] Break Edit Avatar 03:18 Agent: [PERSON_NAME] Profile: OCX Trainin…" at bounding box center [9, 115] width 19 height 230
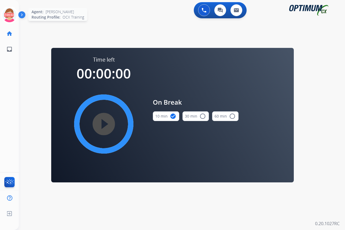
click at [8, 11] on icon at bounding box center [10, 15] width 18 height 18
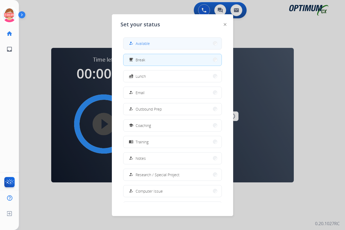
click at [148, 43] on span "Available" at bounding box center [142, 44] width 14 height 6
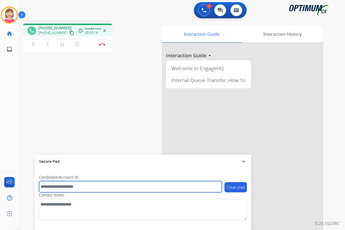
click at [53, 187] on input "text" at bounding box center [130, 186] width 183 height 11
type input "*******"
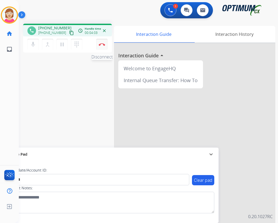
click at [101, 45] on img at bounding box center [102, 44] width 6 height 3
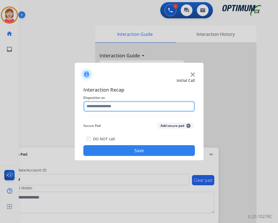
click at [89, 108] on input "text" at bounding box center [139, 106] width 112 height 11
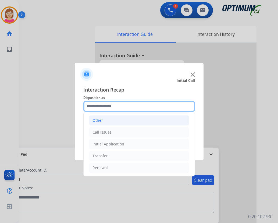
scroll to position [37, 0]
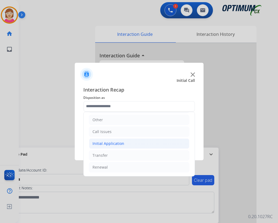
click at [104, 144] on div "Initial Application" at bounding box center [109, 143] width 32 height 5
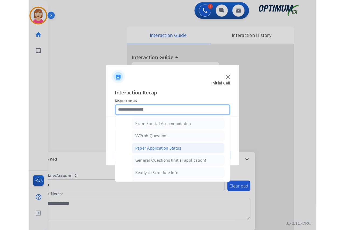
scroll to position [306, 0]
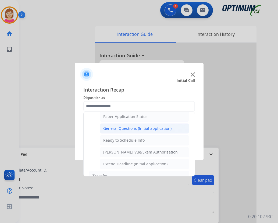
click at [132, 129] on div "General Questions (Initial application)" at bounding box center [137, 128] width 68 height 5
type input "**********"
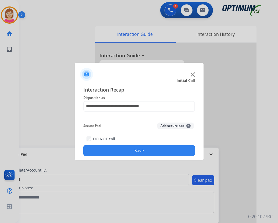
click at [189, 125] on span "+" at bounding box center [189, 126] width 4 height 4
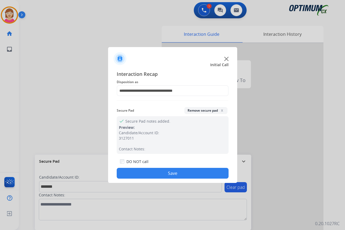
click at [136, 172] on button "Save" at bounding box center [173, 173] width 112 height 11
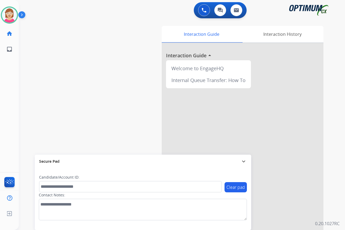
click at [8, 114] on div "[PERSON_NAME] Available Edit Avatar Agent: [PERSON_NAME] Profile: OCX Training …" at bounding box center [9, 115] width 19 height 230
click at [10, 95] on div "[PERSON_NAME] Available Edit Avatar Agent: [PERSON_NAME] Profile: OCX Training …" at bounding box center [9, 115] width 19 height 230
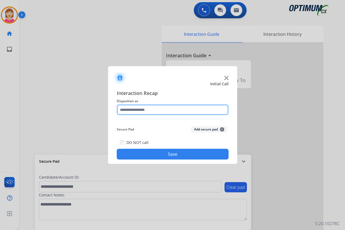
click at [127, 110] on input "text" at bounding box center [173, 109] width 112 height 11
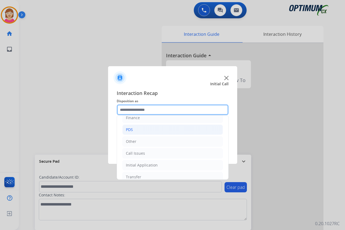
scroll to position [27, 0]
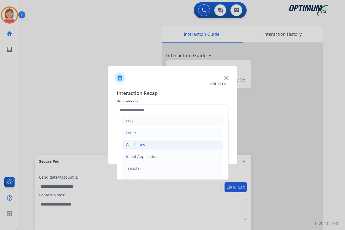
click at [138, 143] on div "Call Issues" at bounding box center [135, 144] width 19 height 5
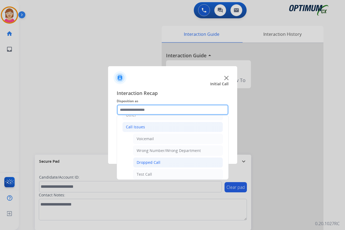
scroll to position [54, 0]
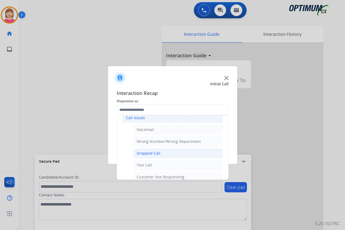
click at [151, 153] on div "Dropped Call" at bounding box center [149, 153] width 24 height 5
type input "**********"
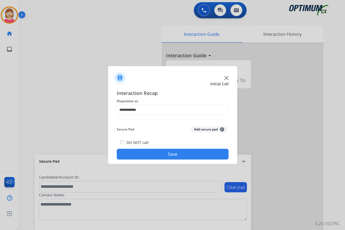
click at [152, 153] on button "Save" at bounding box center [173, 154] width 112 height 11
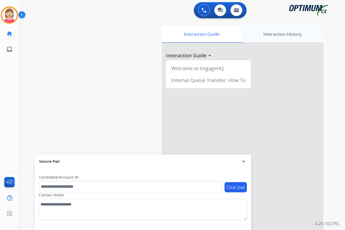
click at [289, 34] on div "Interaction History" at bounding box center [282, 34] width 82 height 17
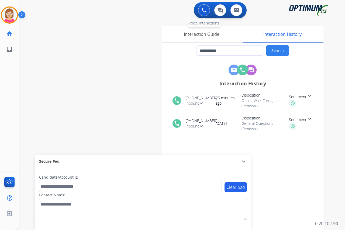
click at [204, 11] on img at bounding box center [203, 10] width 5 height 5
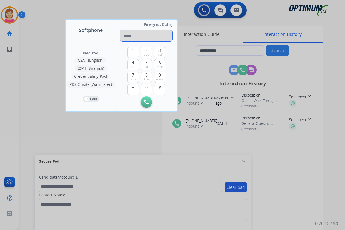
click at [128, 36] on input "tel" at bounding box center [146, 35] width 52 height 11
paste input "**********"
type input "**********"
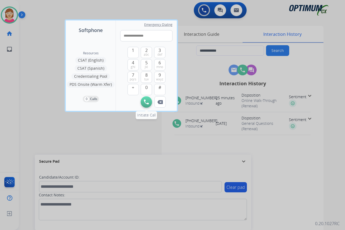
click at [145, 103] on img at bounding box center [146, 102] width 5 height 5
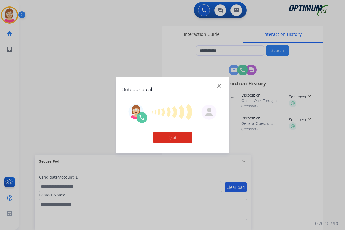
click at [202, 32] on div at bounding box center [172, 115] width 345 height 230
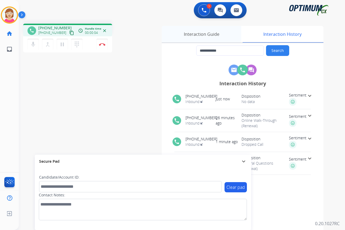
click at [196, 33] on div "Interaction Guide" at bounding box center [201, 34] width 79 height 17
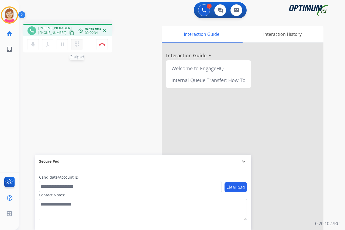
click at [77, 43] on mat-icon "dialpad" at bounding box center [77, 44] width 6 height 6
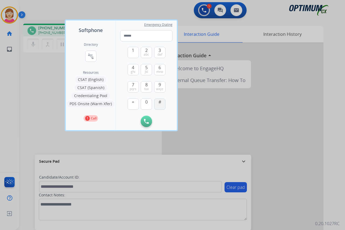
click at [161, 105] on span "#" at bounding box center [159, 102] width 3 height 6
type input "*"
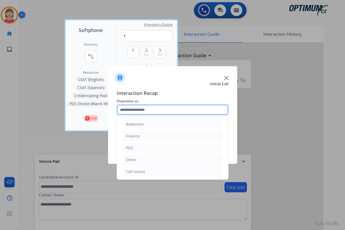
click at [130, 110] on input "text" at bounding box center [173, 109] width 112 height 11
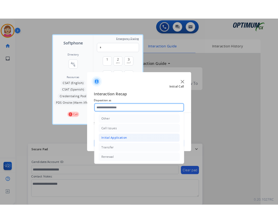
scroll to position [37, 0]
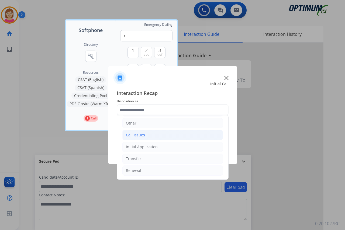
click at [135, 136] on div "Call Issues" at bounding box center [135, 134] width 19 height 5
click at [142, 147] on div "Voicemail" at bounding box center [145, 146] width 17 height 5
type input "*********"
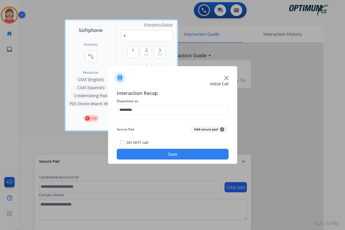
click at [146, 153] on button "Save" at bounding box center [173, 154] width 112 height 11
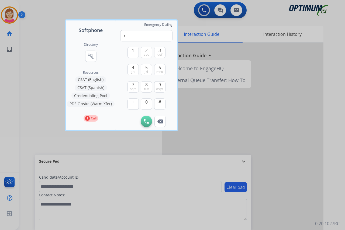
drag, startPoint x: 41, startPoint y: 57, endPoint x: 44, endPoint y: 58, distance: 3.3
click at [41, 57] on div at bounding box center [172, 115] width 345 height 230
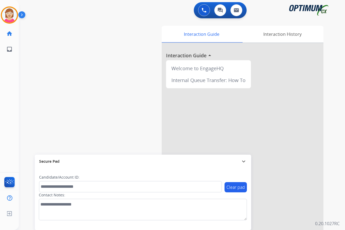
click at [6, 76] on div "[PERSON_NAME] AfterCallWork Edit Avatar Agent: [PERSON_NAME] Profile: OCX Train…" at bounding box center [9, 115] width 19 height 230
click at [12, 15] on img at bounding box center [9, 15] width 15 height 15
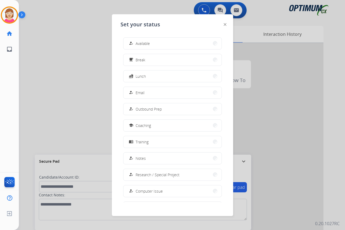
drag, startPoint x: 144, startPoint y: 42, endPoint x: 48, endPoint y: 73, distance: 100.8
click at [48, 73] on div at bounding box center [172, 115] width 345 height 230
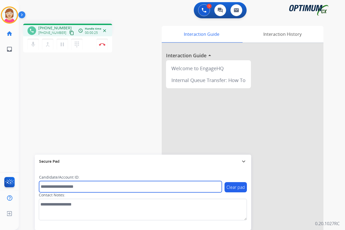
click at [51, 187] on input "text" at bounding box center [130, 186] width 183 height 11
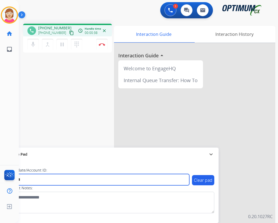
type input "*******"
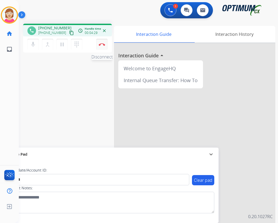
click at [101, 44] on img at bounding box center [102, 44] width 6 height 3
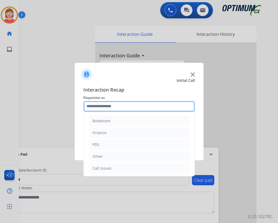
click at [96, 105] on input "text" at bounding box center [139, 106] width 112 height 11
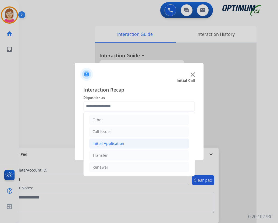
click at [101, 142] on div "Initial Application" at bounding box center [109, 143] width 32 height 5
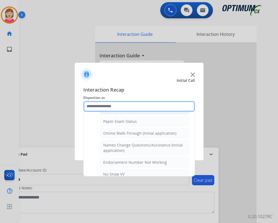
scroll to position [117, 0]
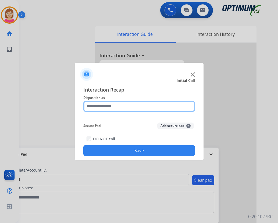
click at [88, 104] on input "text" at bounding box center [139, 106] width 112 height 11
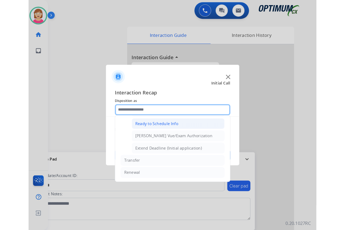
scroll to position [299, 0]
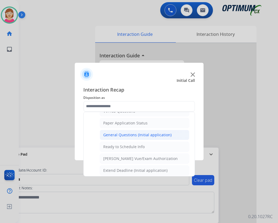
click at [117, 134] on div "General Questions (Initial application)" at bounding box center [137, 134] width 68 height 5
type input "**********"
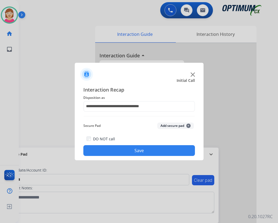
click at [189, 124] on span "+" at bounding box center [189, 126] width 4 height 4
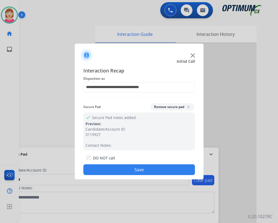
click at [110, 170] on button "Save" at bounding box center [139, 169] width 112 height 11
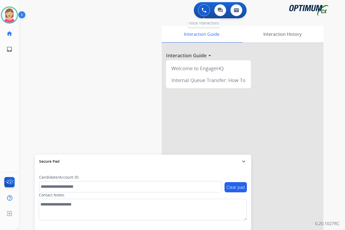
click at [205, 11] on img at bounding box center [203, 10] width 5 height 5
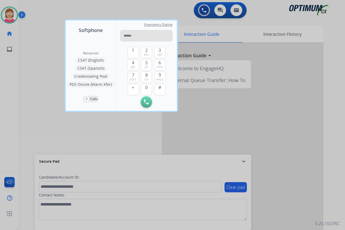
click at [128, 36] on input "tel" at bounding box center [146, 35] width 52 height 11
type input "**********"
click at [147, 102] on img at bounding box center [146, 102] width 5 height 5
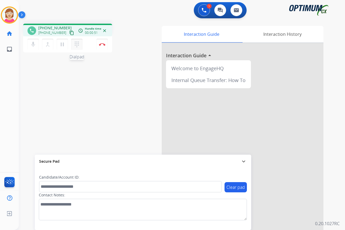
click at [78, 42] on mat-icon "dialpad" at bounding box center [77, 44] width 6 height 6
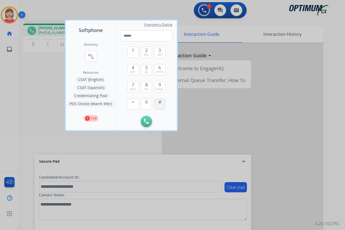
click at [160, 102] on span "#" at bounding box center [159, 102] width 3 height 6
type input "*"
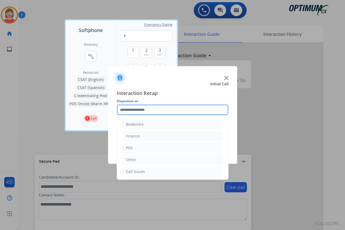
click at [128, 109] on input "text" at bounding box center [173, 109] width 112 height 11
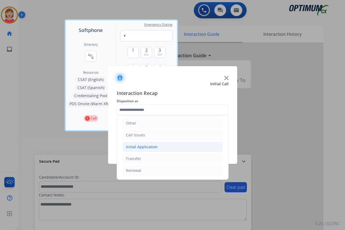
click at [139, 147] on div "Initial Application" at bounding box center [142, 146] width 32 height 5
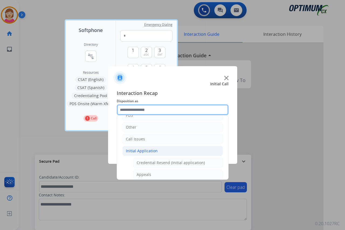
scroll to position [0, 0]
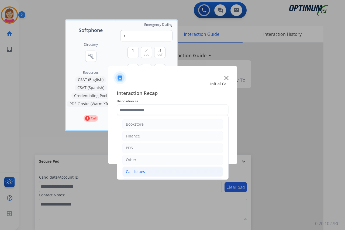
click at [139, 170] on div "Call Issues" at bounding box center [135, 171] width 19 height 5
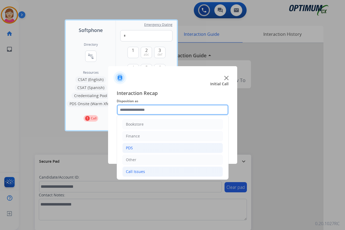
scroll to position [54, 0]
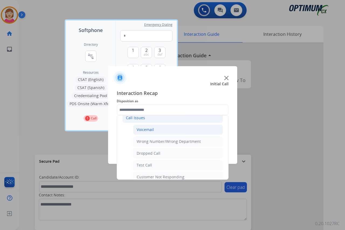
click at [145, 129] on div "Voicemail" at bounding box center [145, 129] width 17 height 5
type input "*********"
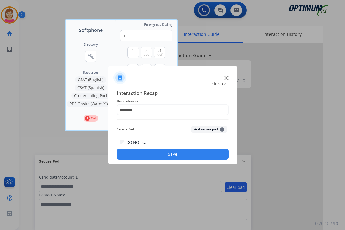
click at [222, 129] on span "+" at bounding box center [222, 129] width 4 height 4
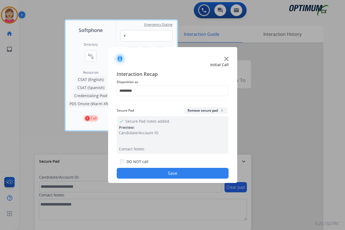
click at [144, 177] on button "Save" at bounding box center [173, 173] width 112 height 11
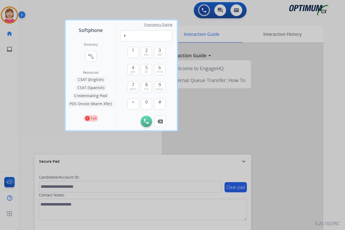
drag, startPoint x: 45, startPoint y: 144, endPoint x: 47, endPoint y: 136, distance: 8.3
click at [45, 144] on div at bounding box center [172, 115] width 345 height 230
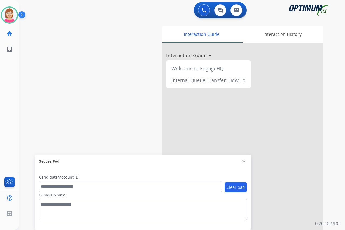
click at [6, 94] on div "[PERSON_NAME] Available Edit Avatar Agent: [PERSON_NAME] Profile: OCX Training …" at bounding box center [9, 115] width 19 height 230
click at [13, 74] on div "[PERSON_NAME] Available Edit Avatar Agent: [PERSON_NAME] Profile: OCX Training …" at bounding box center [9, 115] width 19 height 230
click at [9, 79] on div "[PERSON_NAME] Available Edit Avatar Agent: [PERSON_NAME] Profile: OCX Training …" at bounding box center [9, 115] width 19 height 230
click at [13, 94] on div at bounding box center [172, 115] width 345 height 230
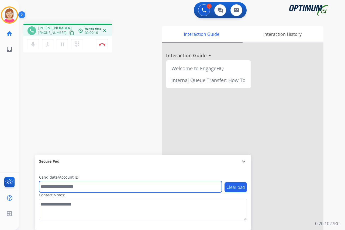
click at [47, 187] on input "text" at bounding box center [130, 186] width 183 height 11
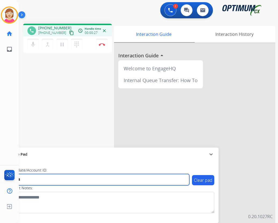
type input "*******"
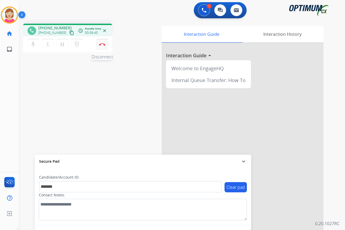
click at [104, 45] on img at bounding box center [102, 44] width 6 height 3
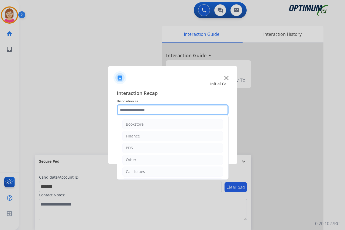
click at [126, 111] on input "text" at bounding box center [173, 109] width 112 height 11
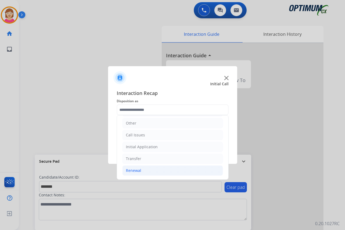
click at [137, 169] on div "Renewal" at bounding box center [133, 170] width 15 height 5
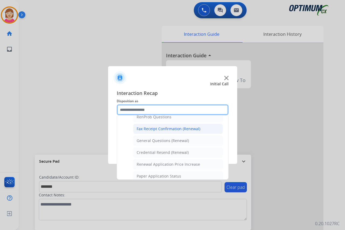
scroll to position [144, 0]
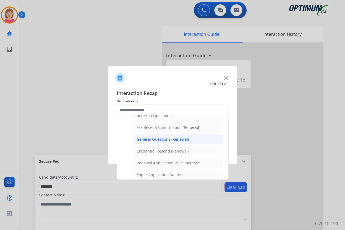
click at [162, 140] on div "General Questions (Renewal)" at bounding box center [163, 139] width 52 height 5
type input "**********"
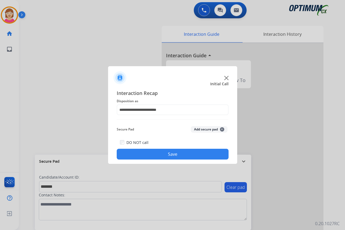
click at [221, 128] on span "+" at bounding box center [222, 129] width 4 height 4
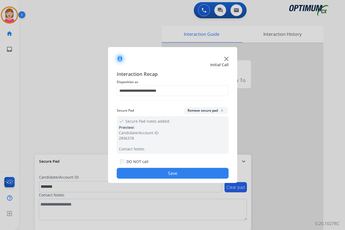
click at [146, 174] on button "Save" at bounding box center [173, 173] width 112 height 11
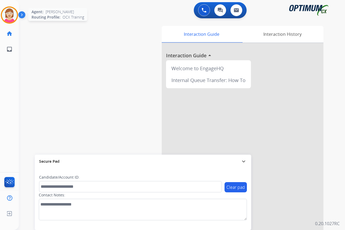
click at [7, 13] on img at bounding box center [9, 15] width 15 height 15
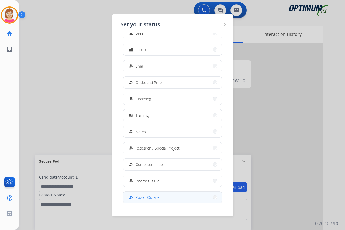
scroll to position [51, 0]
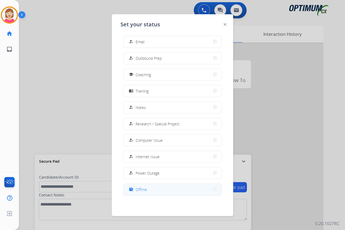
click at [140, 192] on span "Offline" at bounding box center [140, 190] width 11 height 6
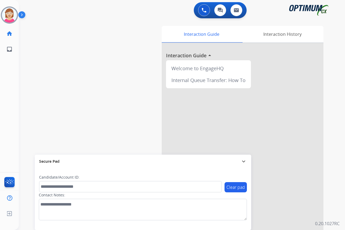
click at [11, 75] on div "[PERSON_NAME] Offline Edit Avatar Agent: [PERSON_NAME] Profile: OCX Training ho…" at bounding box center [9, 115] width 19 height 230
click at [36, 214] on span "Log out" at bounding box center [35, 214] width 13 height 5
